Goal: Task Accomplishment & Management: Manage account settings

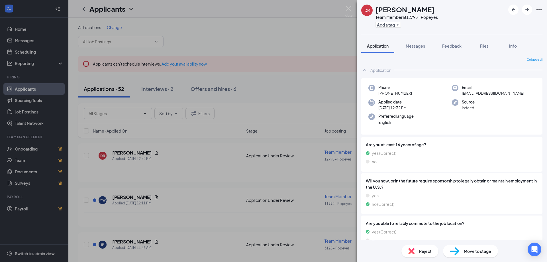
click at [281, 24] on div "[PERSON_NAME] Team Member at 12798 - Popeyes Add a tag Application Messages Fee…" at bounding box center [273, 131] width 547 height 262
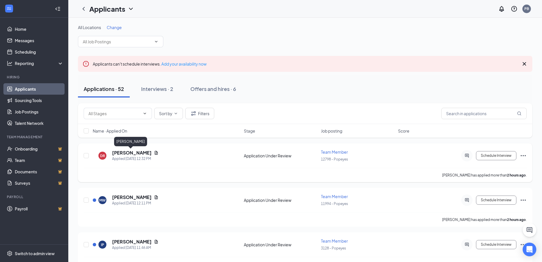
click at [128, 155] on h5 "[PERSON_NAME]" at bounding box center [132, 153] width 40 height 6
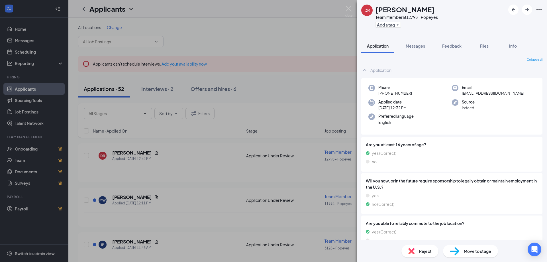
click at [282, 89] on div "[PERSON_NAME] Team Member at 12798 - Popeyes Add a tag Application Messages Fee…" at bounding box center [273, 131] width 547 height 262
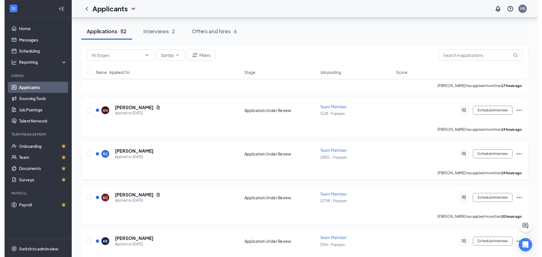
scroll to position [427, 0]
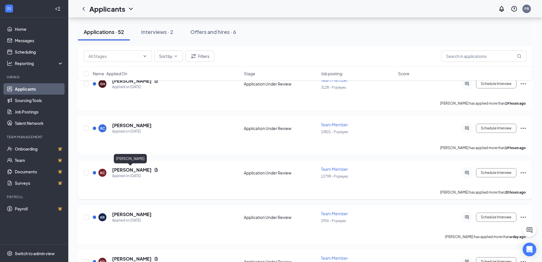
click at [121, 170] on h5 "[PERSON_NAME]" at bounding box center [132, 170] width 40 height 6
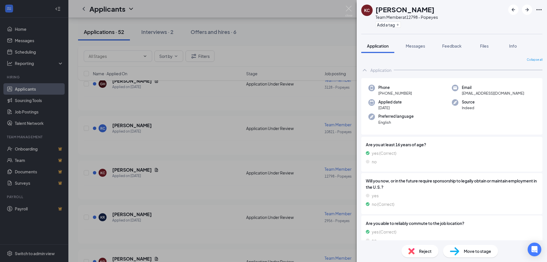
click at [204, 175] on div "[PERSON_NAME] [PERSON_NAME] Team Member at 12798 - Popeyes Add a tag Applicatio…" at bounding box center [273, 131] width 547 height 262
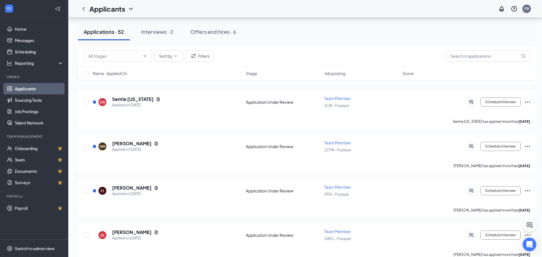
scroll to position [854, 0]
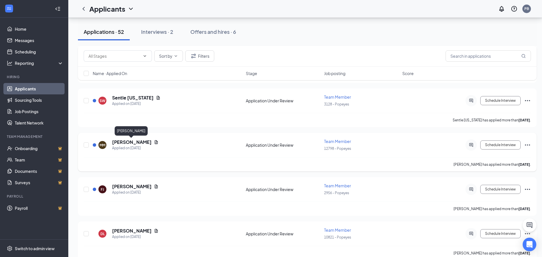
click at [125, 143] on h5 "[PERSON_NAME]" at bounding box center [132, 142] width 40 height 6
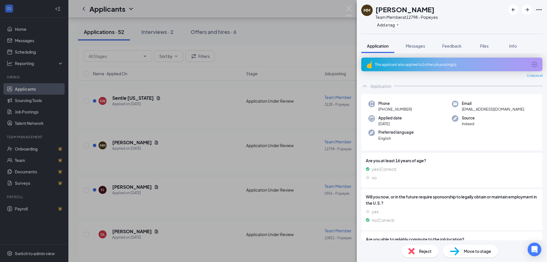
click at [155, 152] on div "MM [PERSON_NAME] Team Member at 12798 - Popeyes Add a tag Application Messages …" at bounding box center [273, 131] width 547 height 262
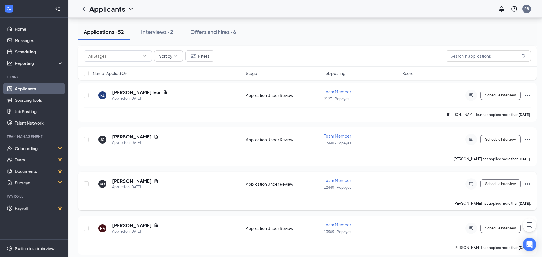
scroll to position [1664, 0]
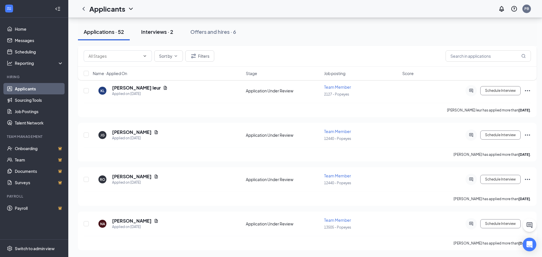
click at [157, 31] on div "Interviews · 2" at bounding box center [157, 31] width 32 height 7
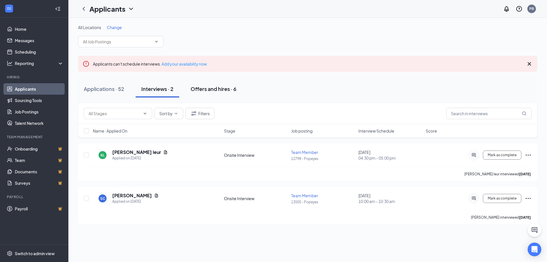
click at [204, 89] on div "Offers and hires · 6" at bounding box center [214, 88] width 46 height 7
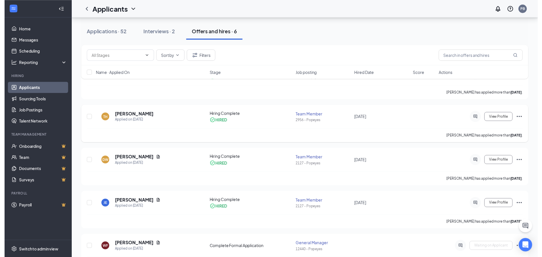
scroll to position [85, 0]
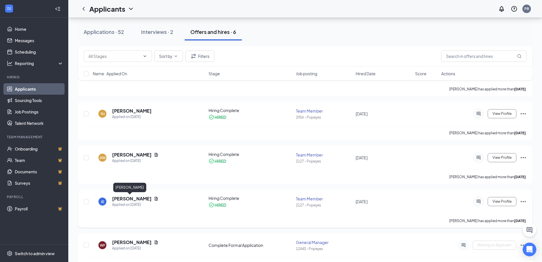
click at [129, 197] on h5 "[PERSON_NAME]" at bounding box center [132, 198] width 40 height 6
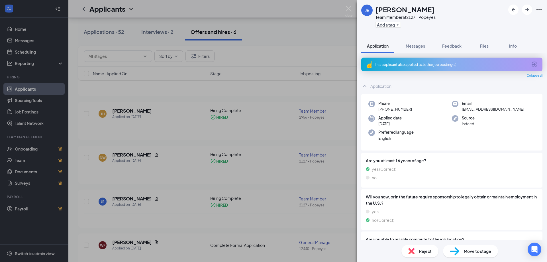
click at [132, 179] on div "JE [PERSON_NAME] Team Member at 2127 - Popeyes Add a tag Application Messages F…" at bounding box center [273, 131] width 547 height 262
